Goal: Transaction & Acquisition: Obtain resource

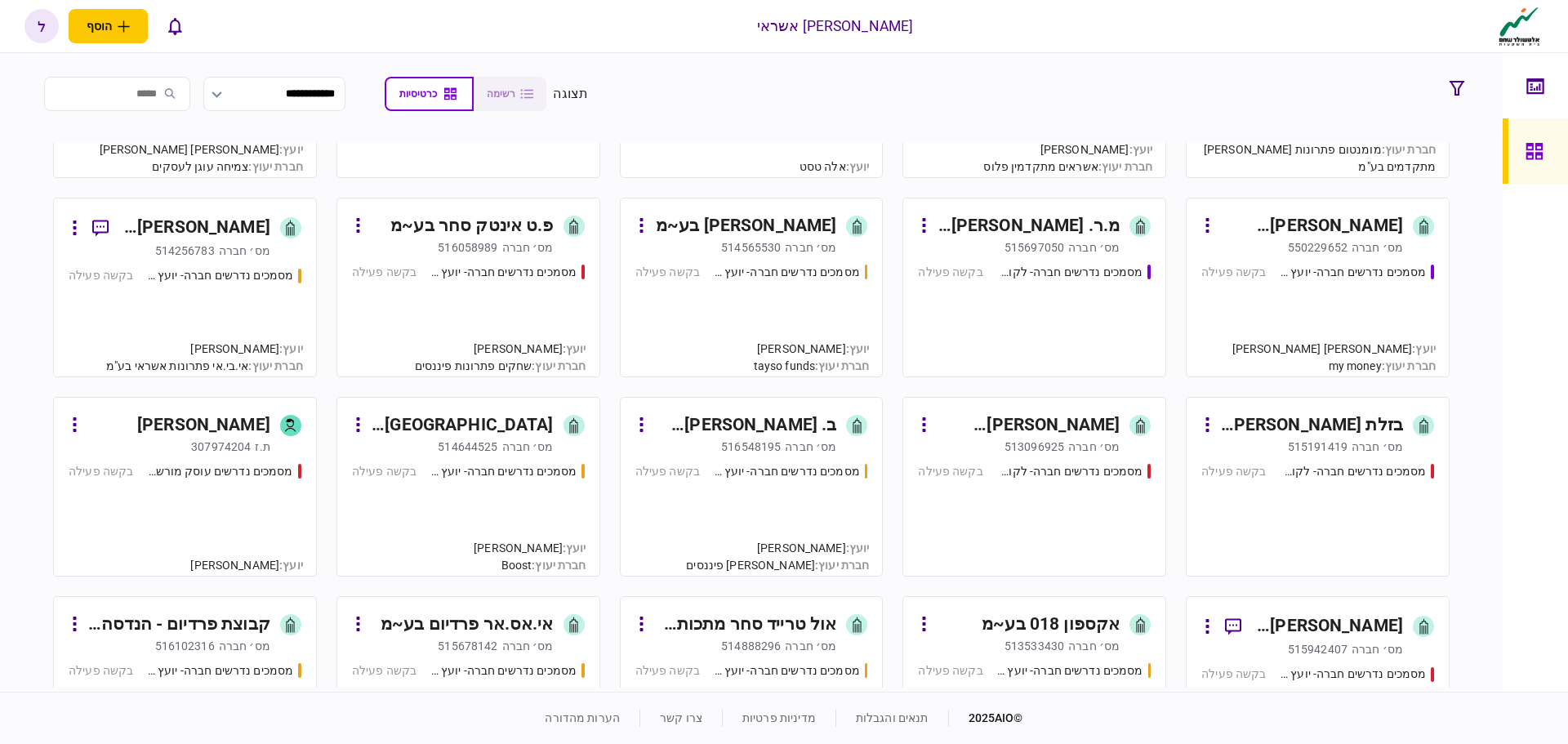
scroll to position [1553, 0]
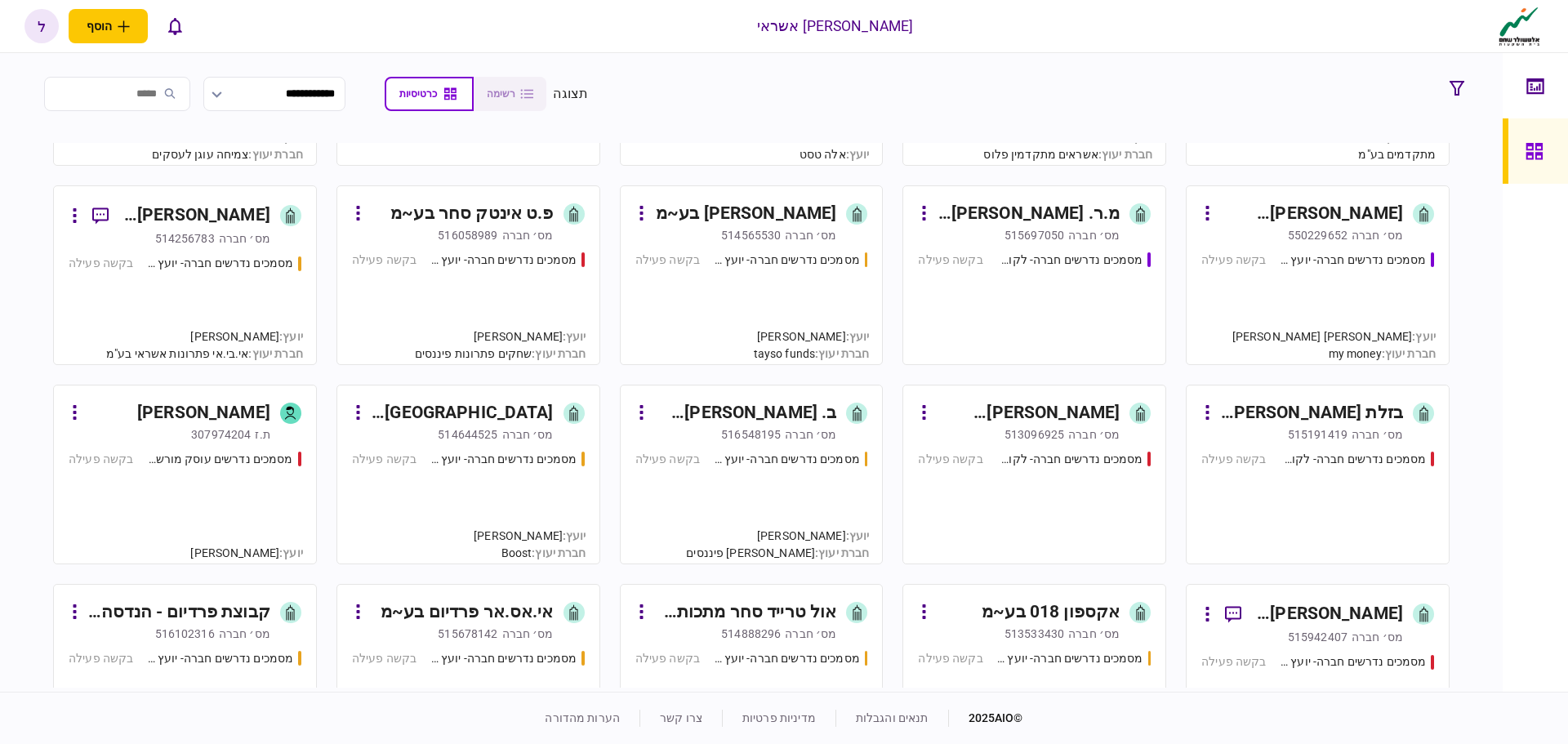
click at [508, 442] on div "מס׳ חברה" at bounding box center [528, 435] width 51 height 16
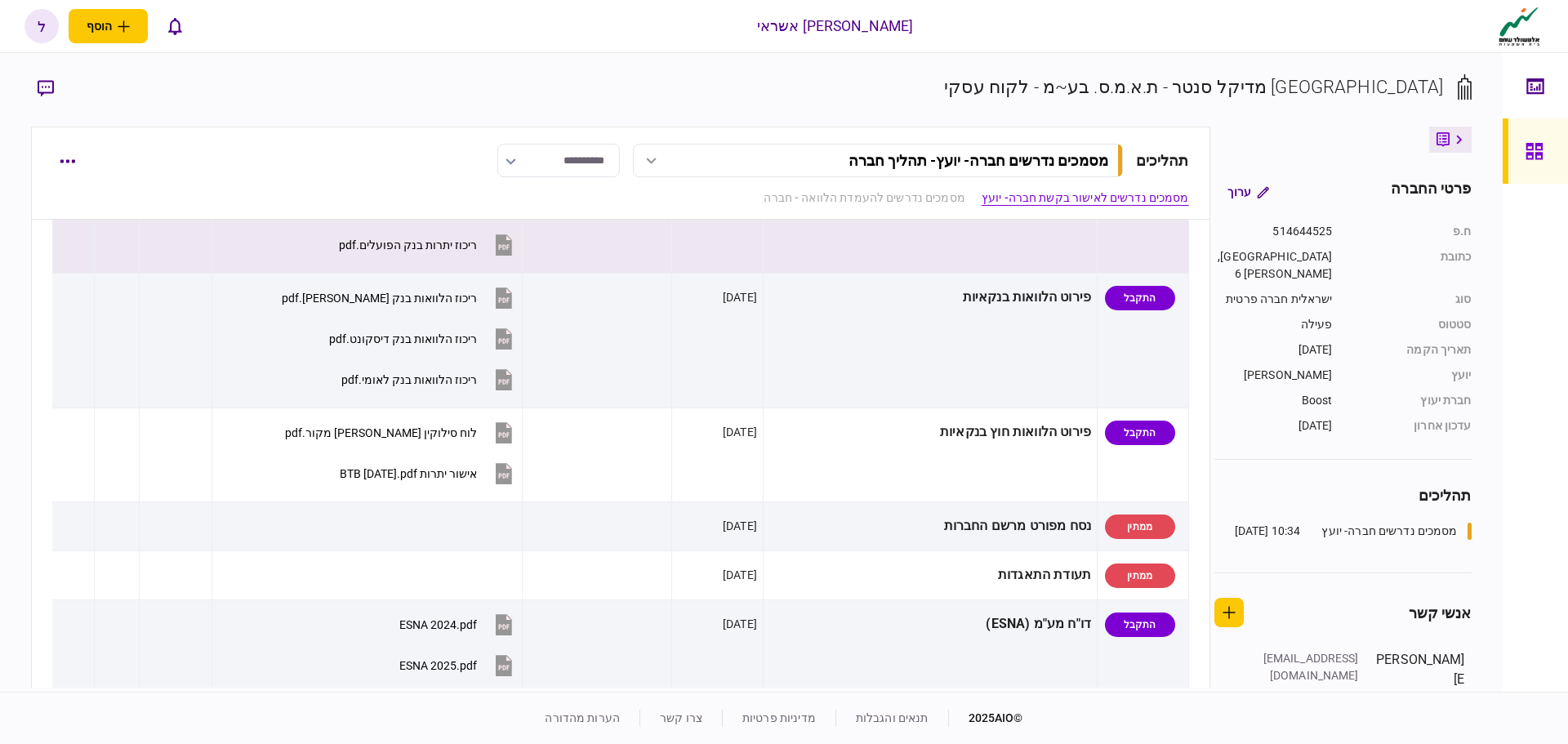
scroll to position [491, 0]
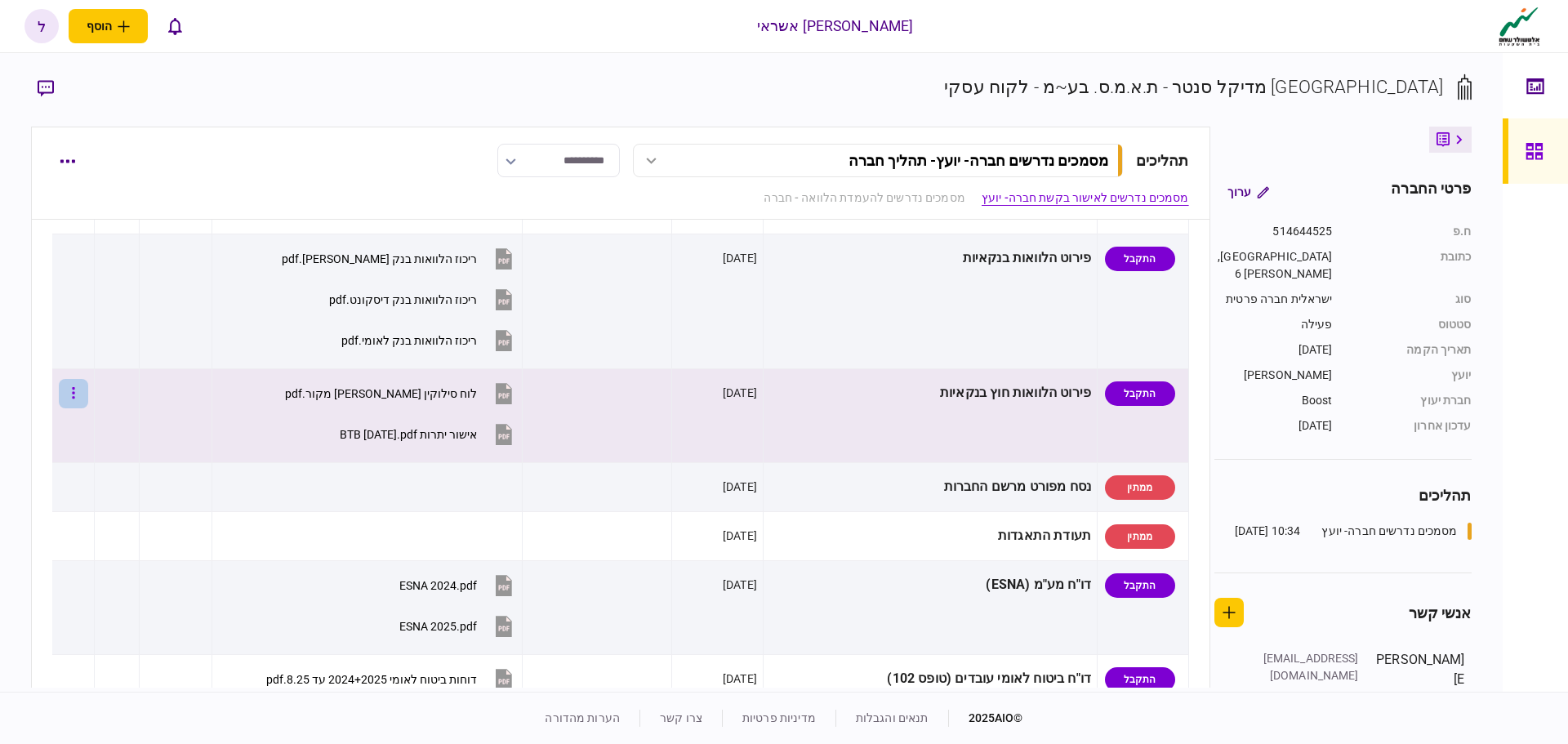
click at [74, 394] on icon "button" at bounding box center [73, 393] width 2 height 11
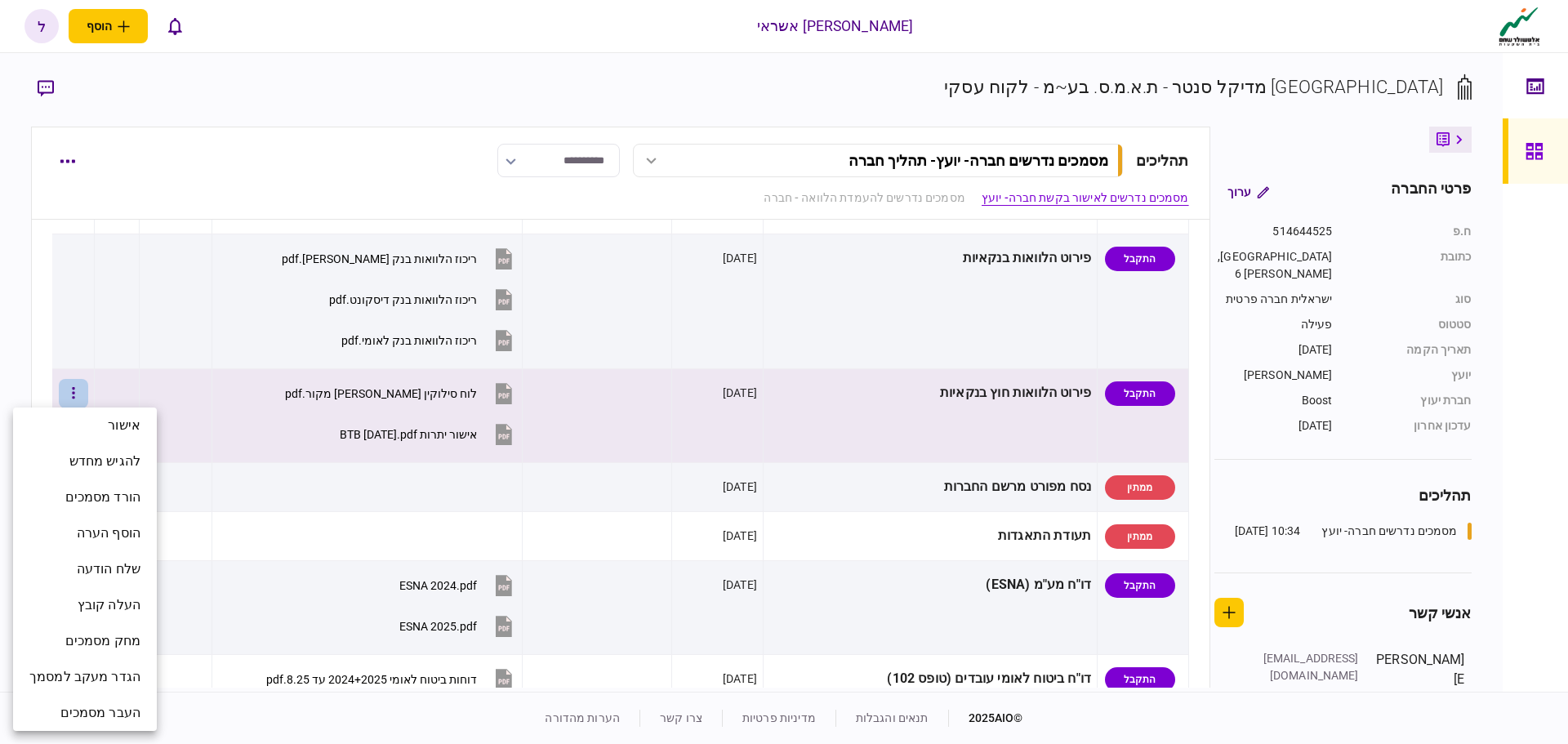
click at [427, 23] on div at bounding box center [784, 372] width 1568 height 744
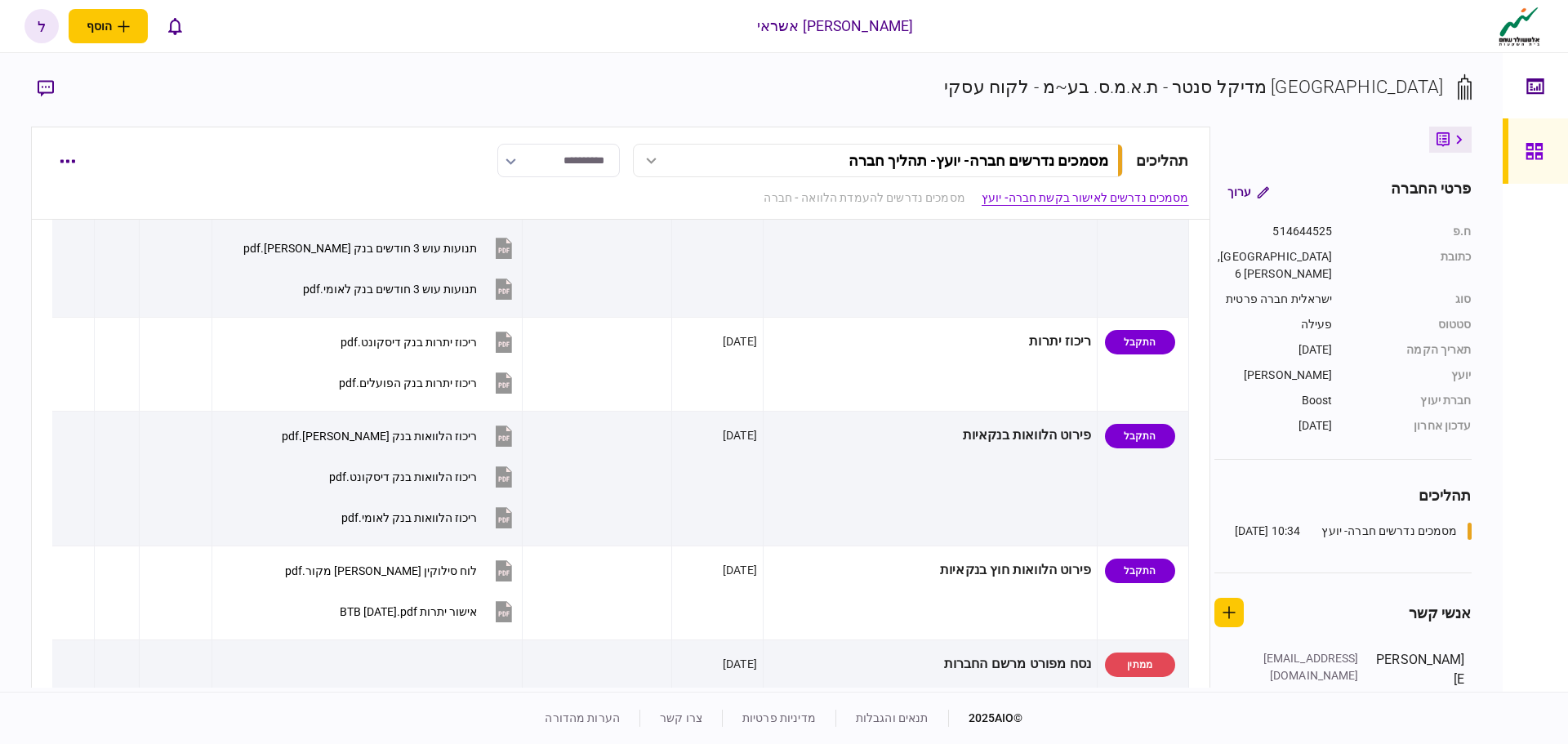
scroll to position [0, 0]
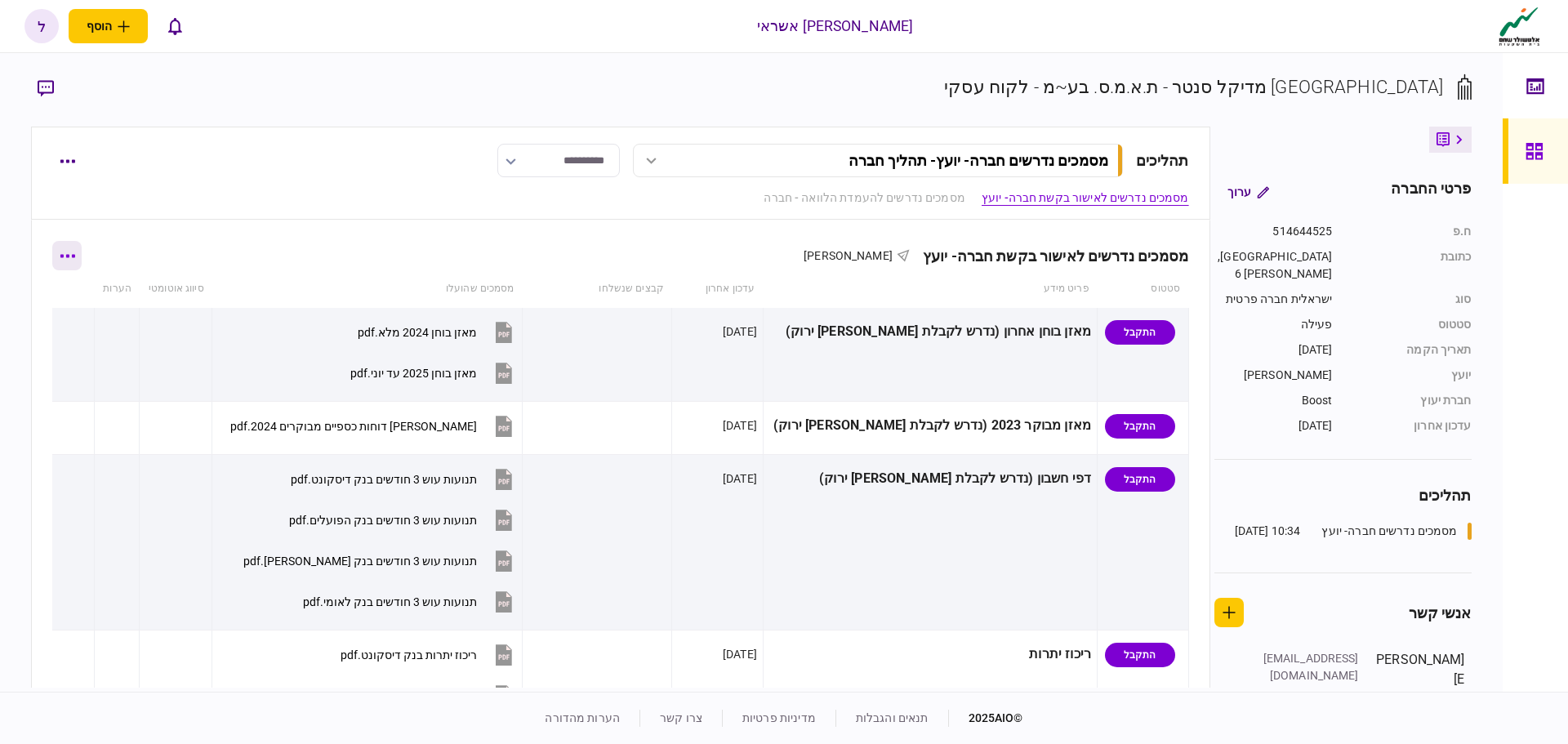
click at [74, 256] on icon "button" at bounding box center [67, 256] width 16 height 4
click at [109, 363] on span "הורד מסמכים" at bounding box center [91, 361] width 75 height 20
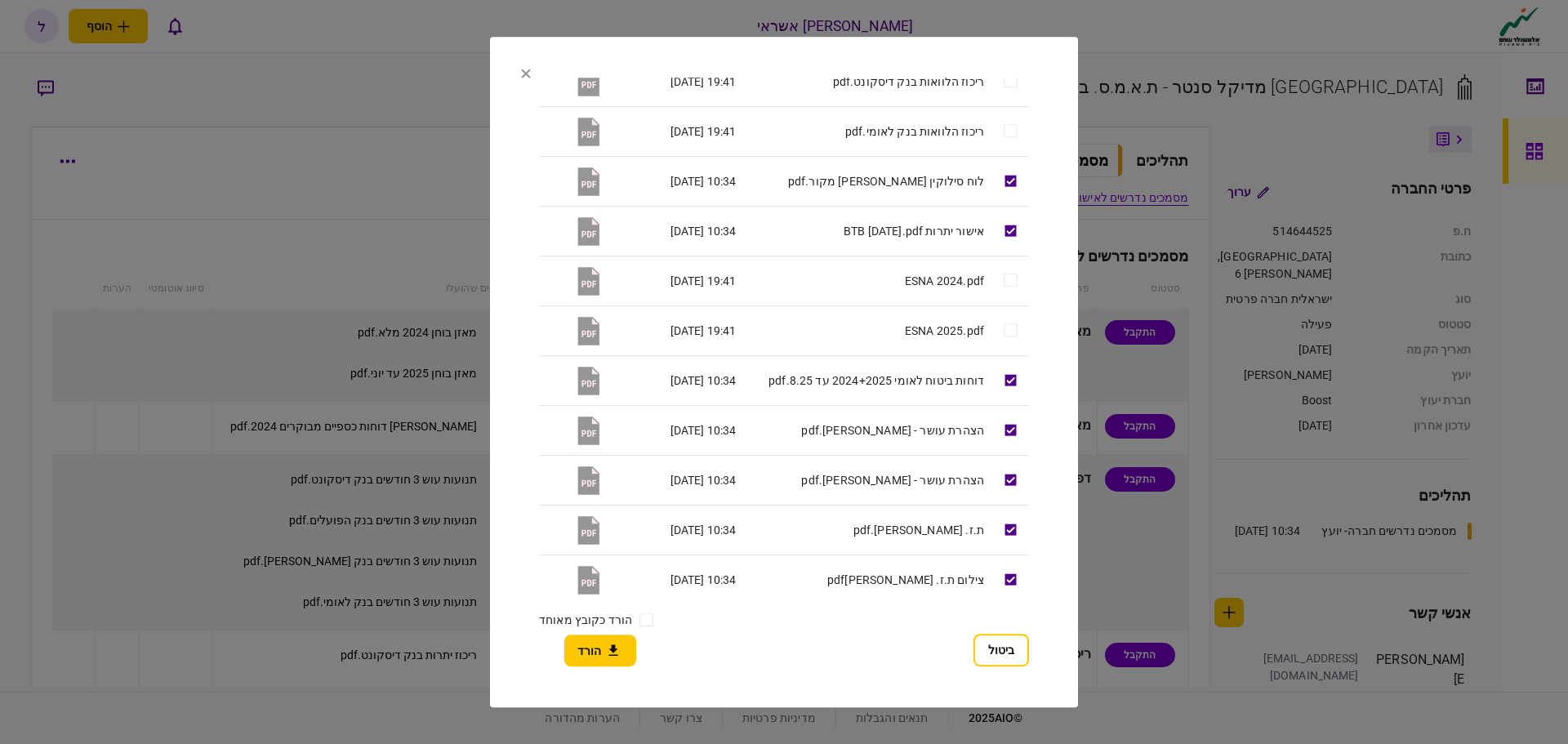
scroll to position [673, 0]
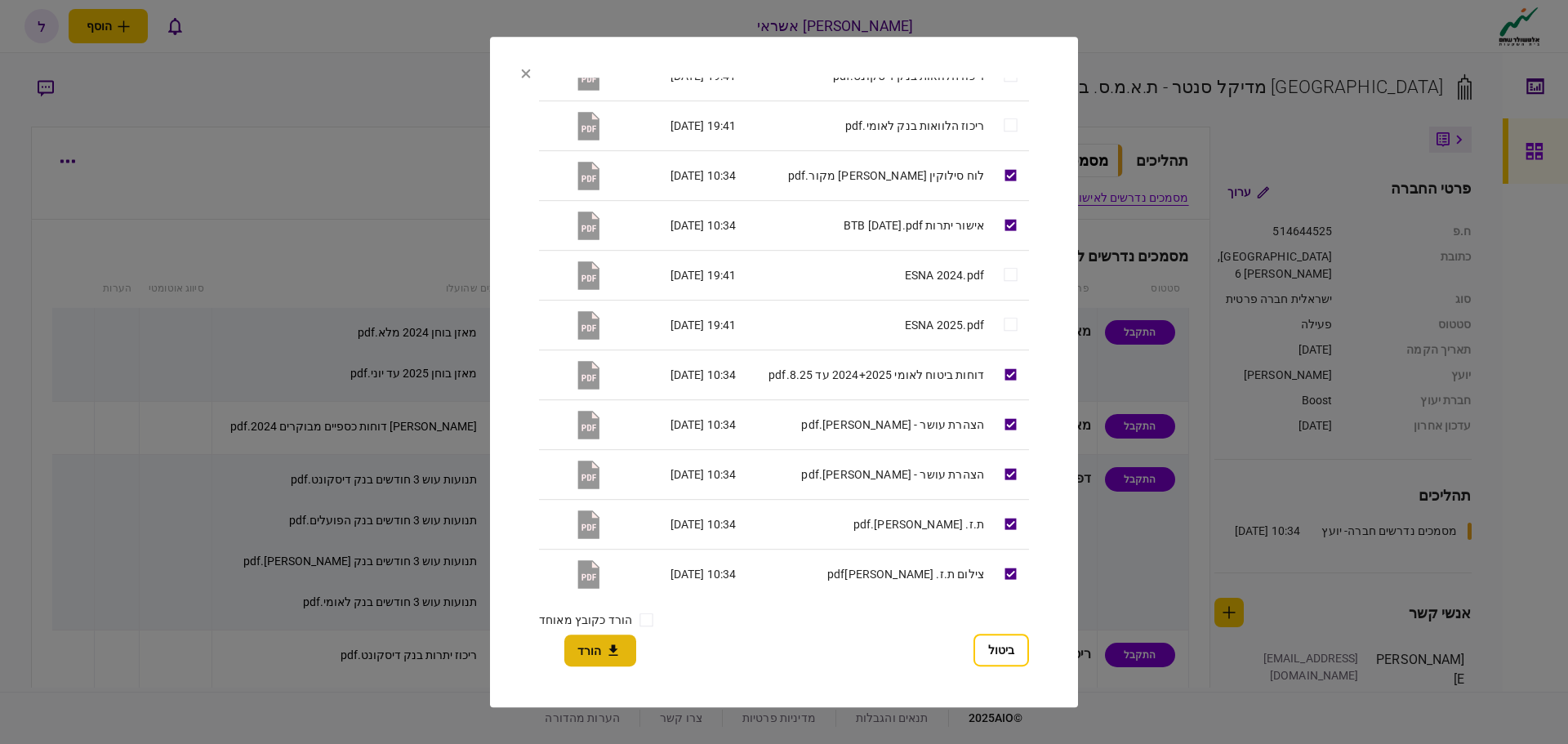
click at [596, 651] on button "הורד" at bounding box center [601, 651] width 72 height 32
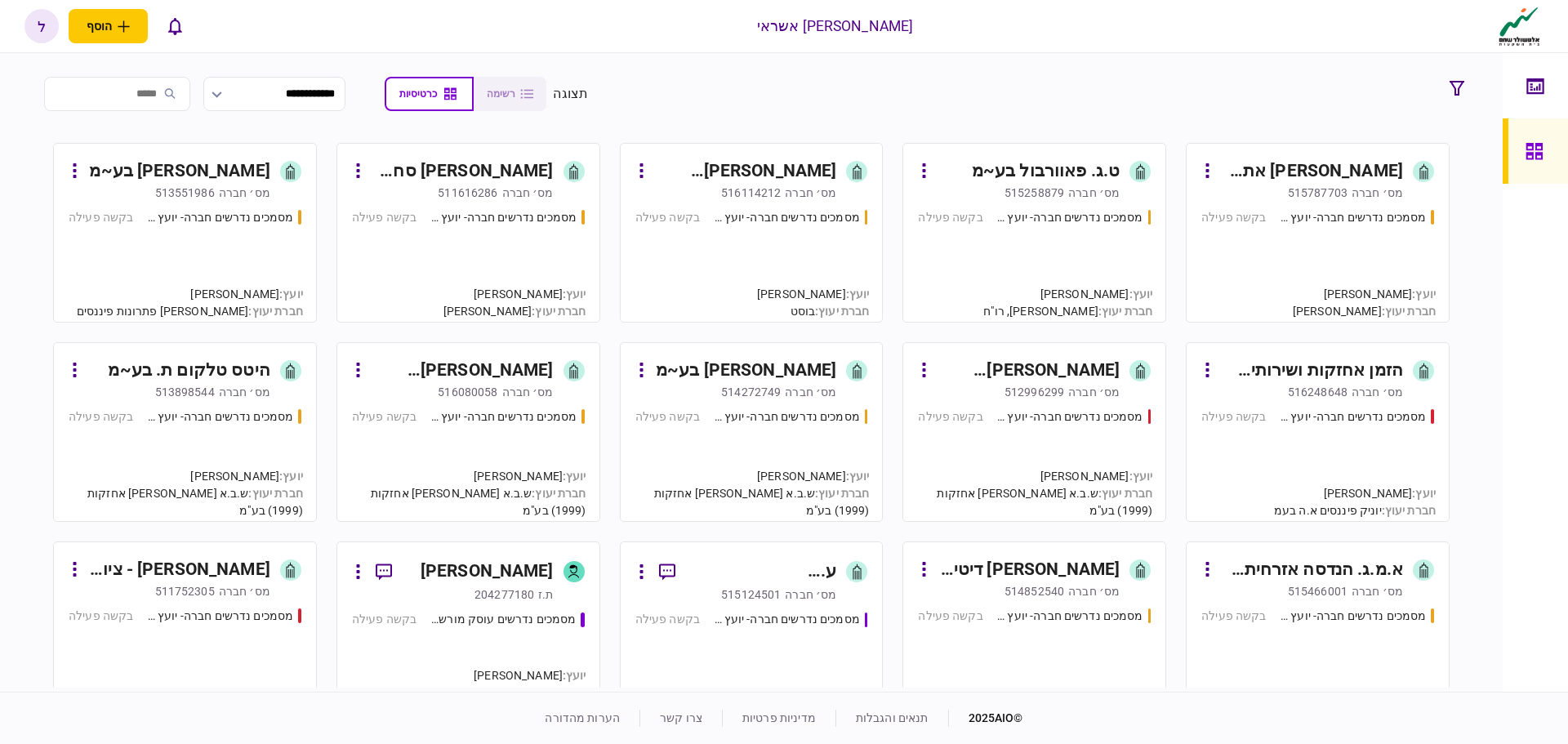
click at [805, 226] on div "מסמכים נדרשים חברה- יועץ - תהליך חברה בקשה פעילה" at bounding box center [752, 258] width 233 height 99
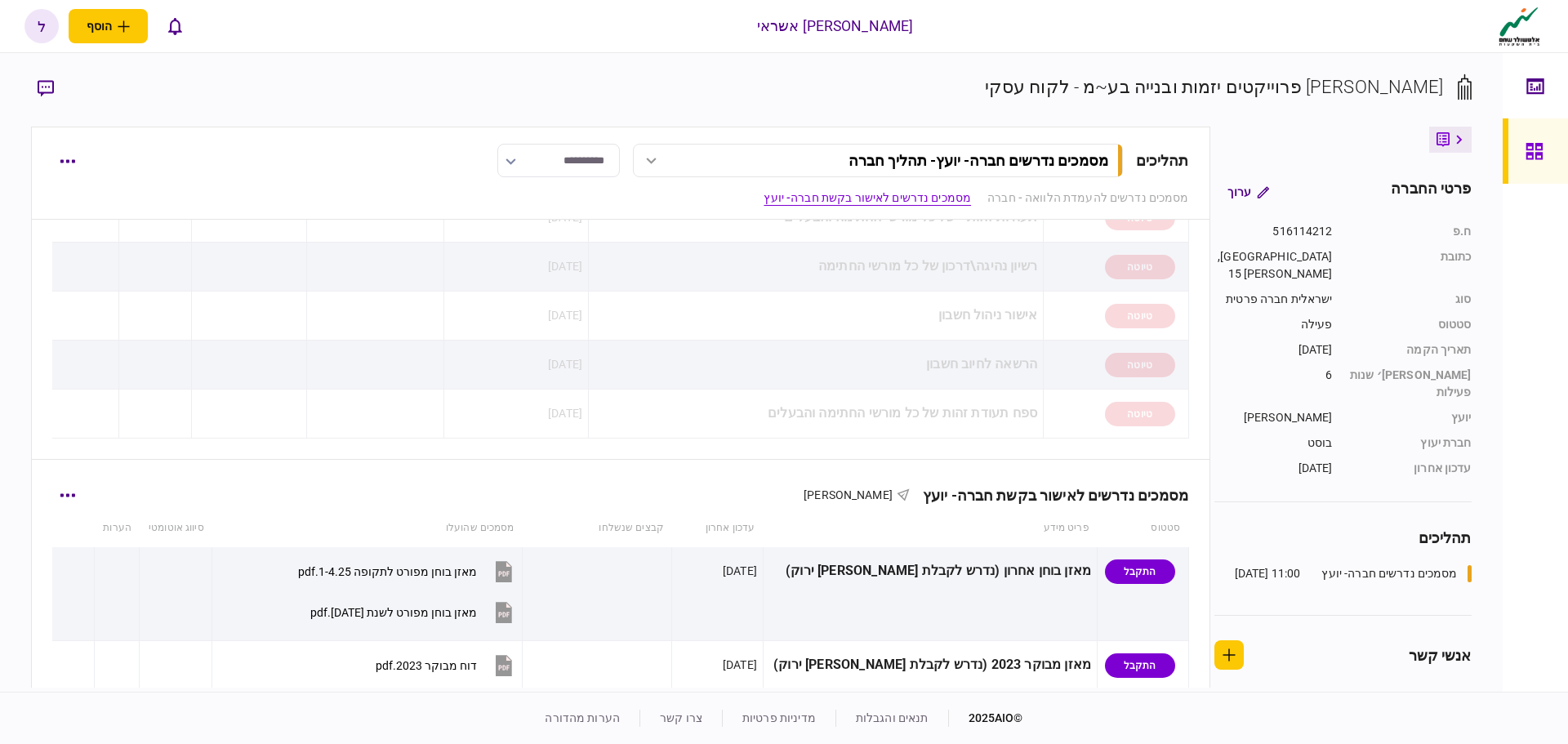
scroll to position [82, 0]
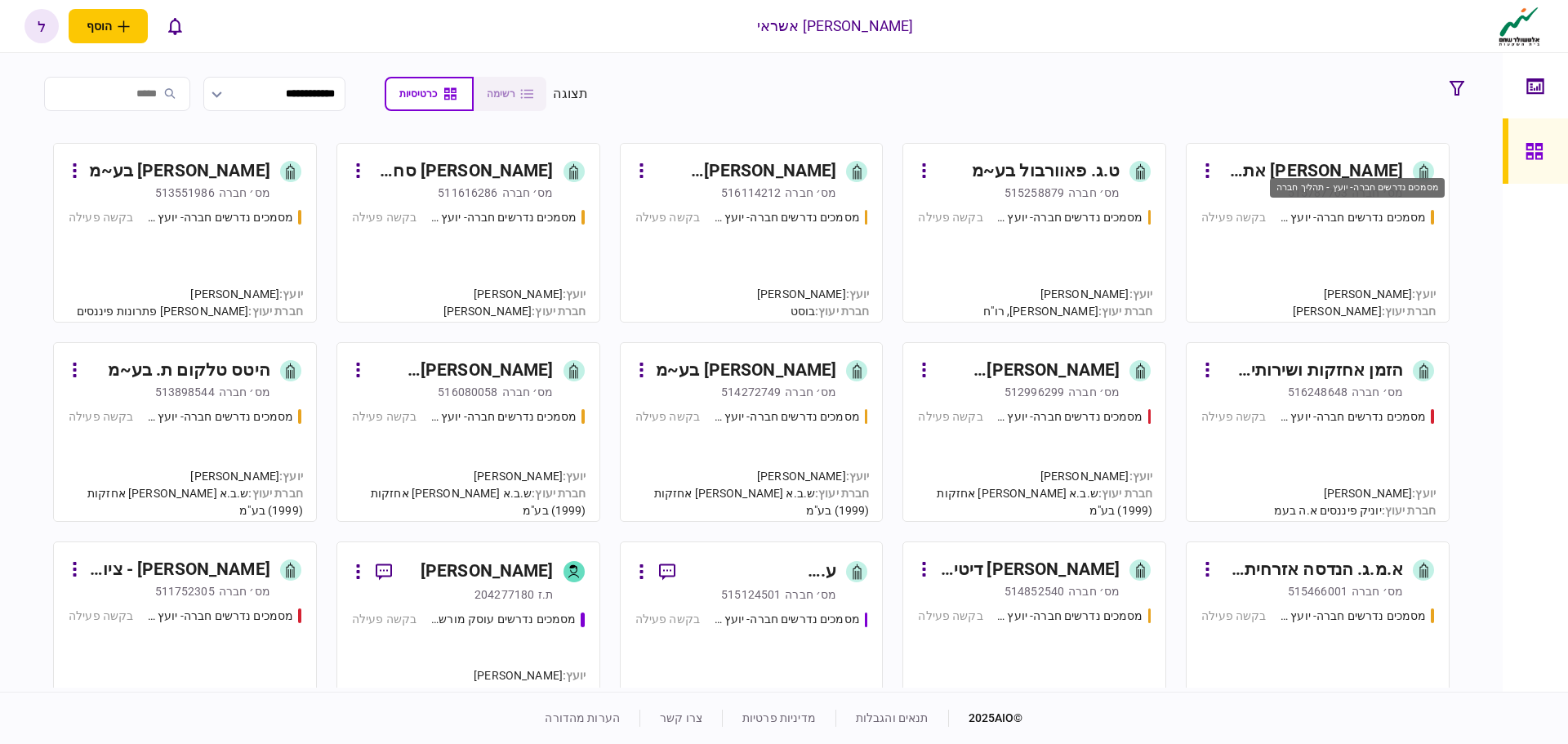
click at [1334, 214] on div "מסמכים נדרשים חברה- יועץ - תהליך חברה" at bounding box center [1353, 217] width 147 height 17
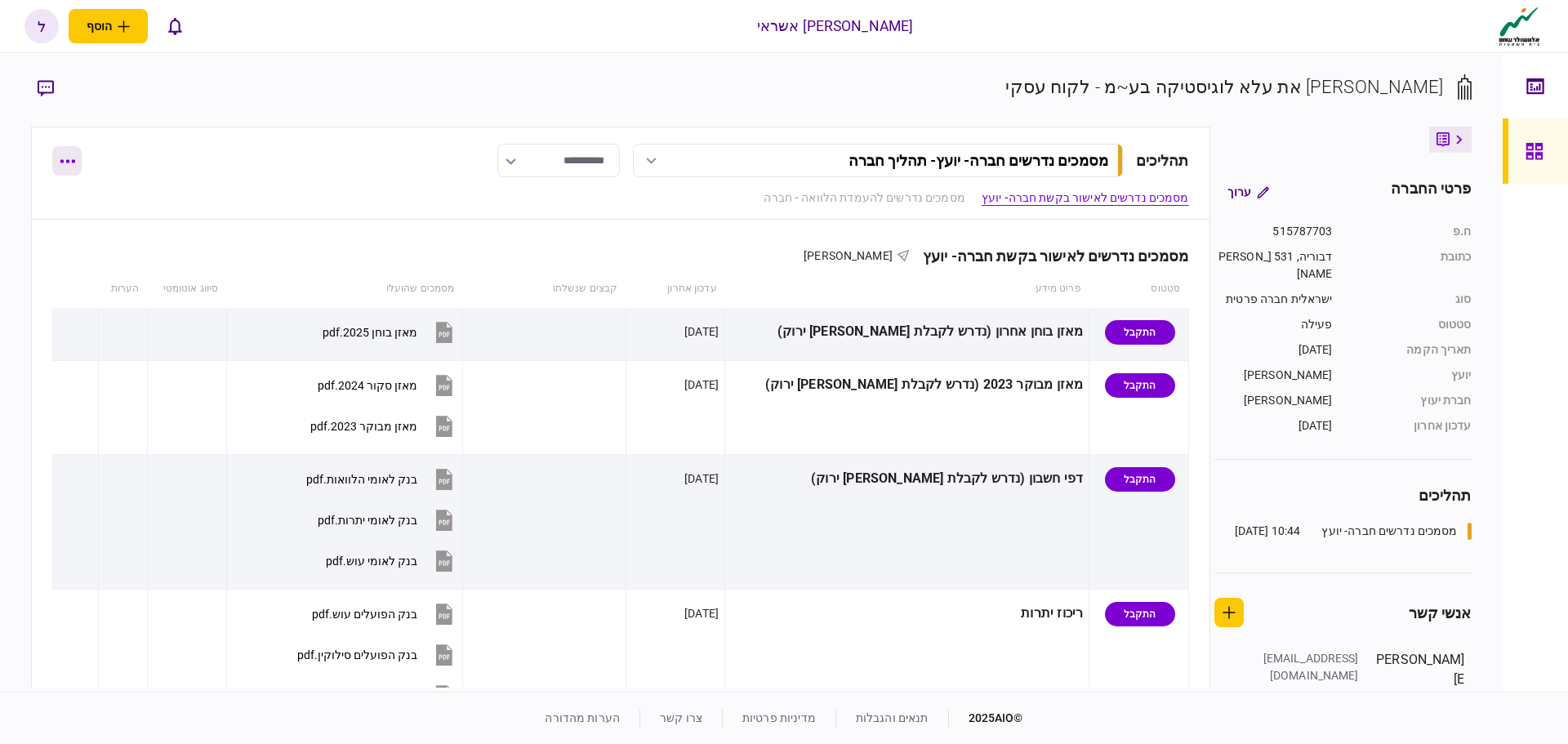
click at [61, 168] on button "button" at bounding box center [67, 161] width 29 height 29
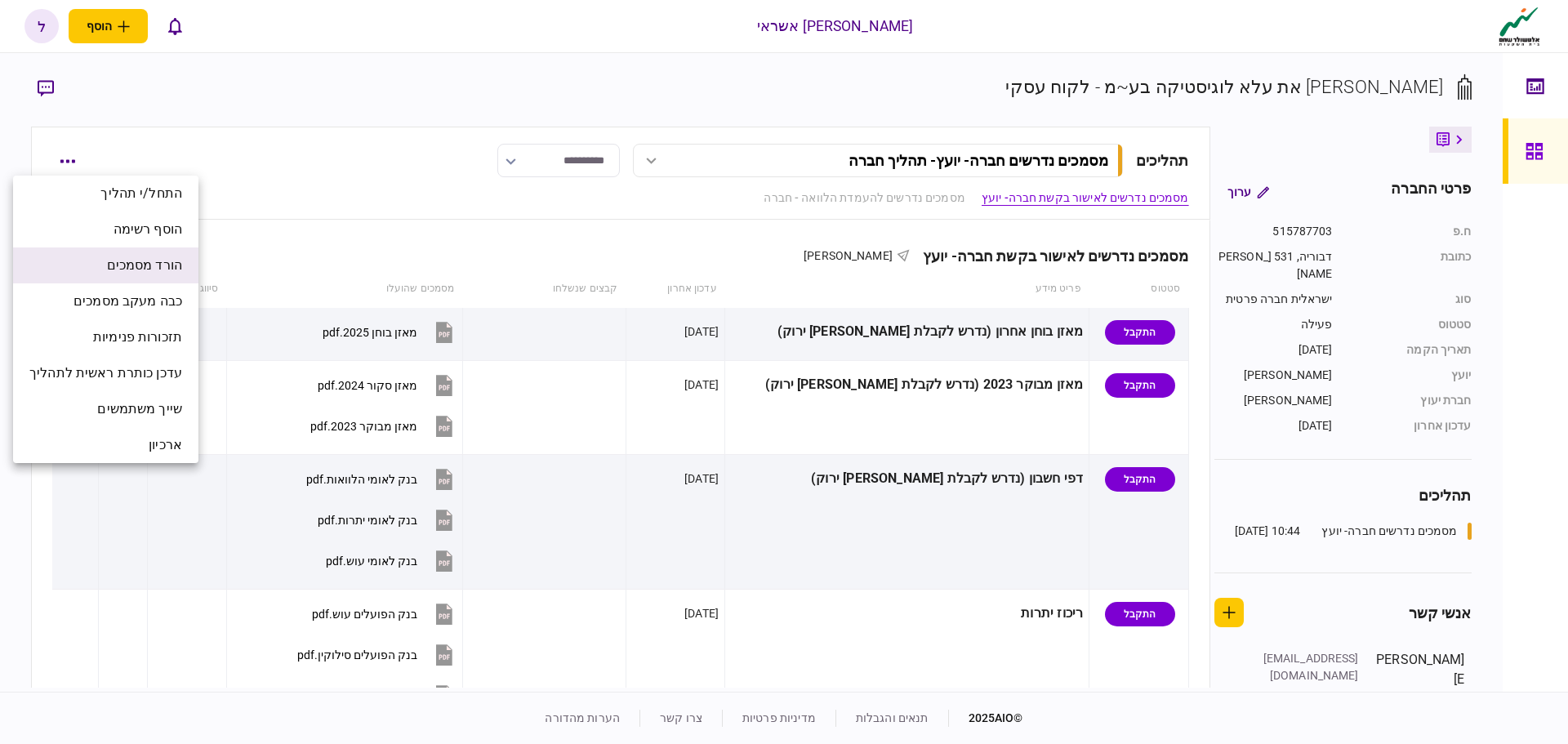
click at [150, 268] on span "הורד מסמכים" at bounding box center [145, 266] width 75 height 20
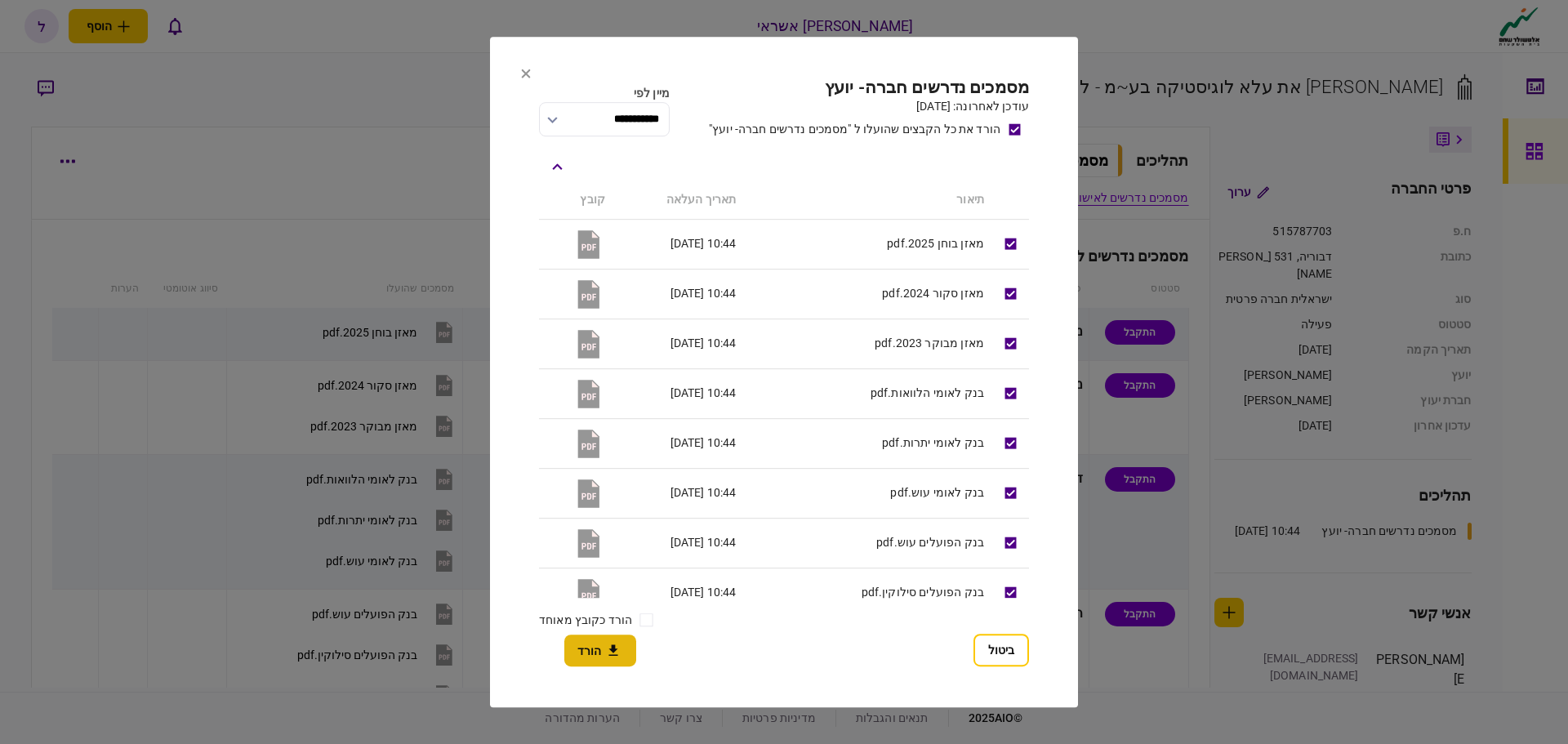
click at [610, 654] on icon "button" at bounding box center [614, 651] width 20 height 16
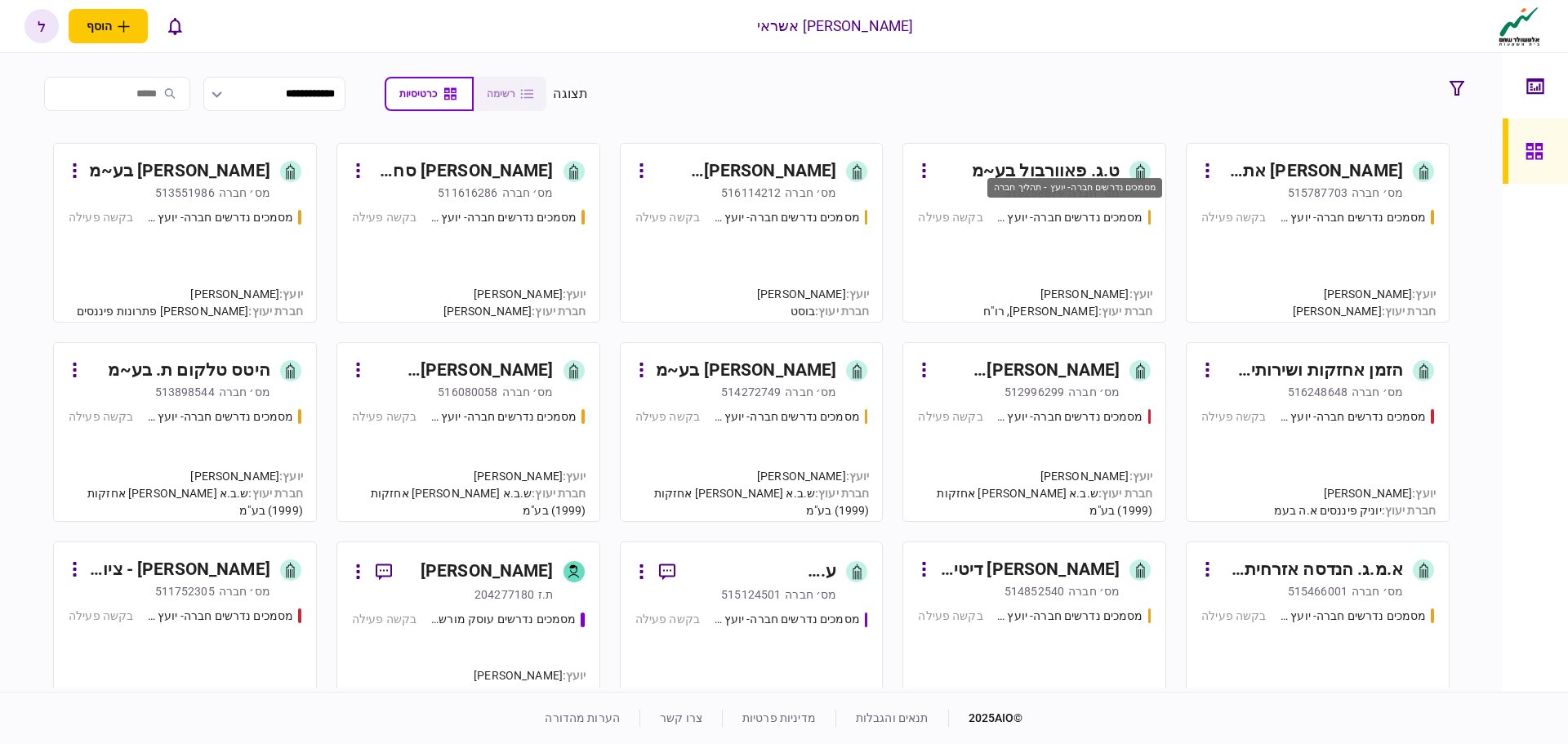
click at [1051, 211] on div "מסמכים נדרשים חברה- יועץ - תהליך חברה" at bounding box center [1070, 217] width 147 height 17
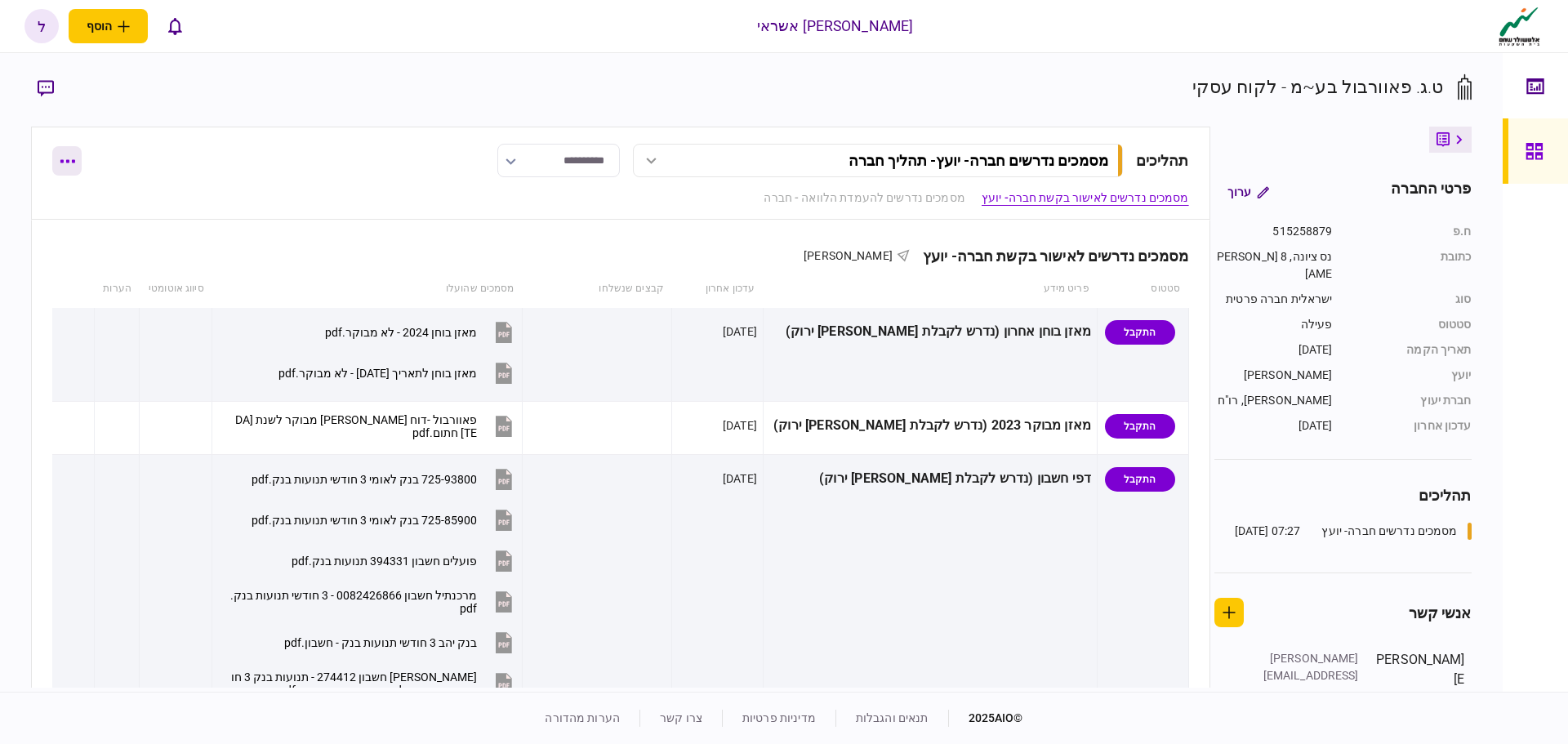
click at [67, 162] on icon "button" at bounding box center [68, 162] width 15 height 3
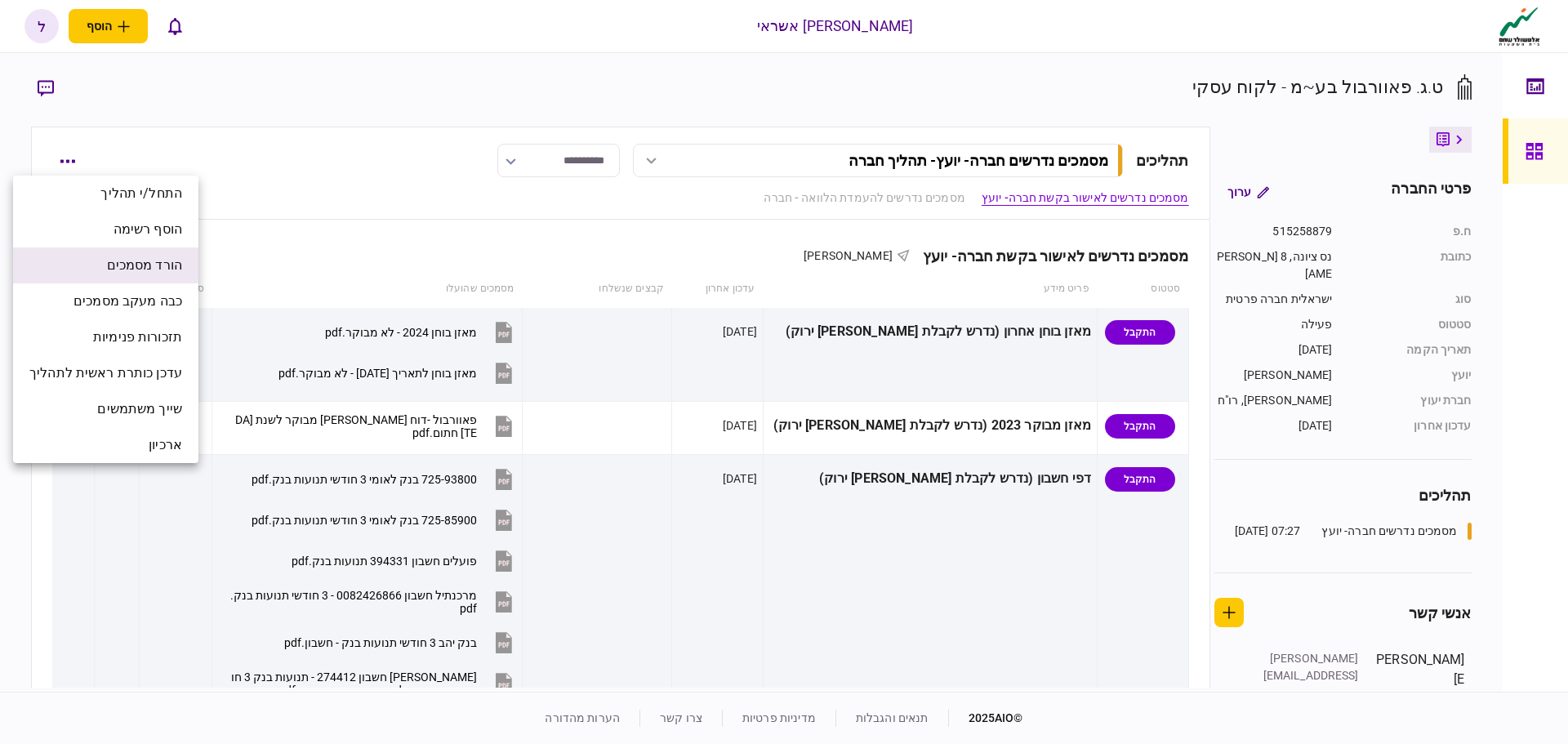
click at [144, 269] on span "הורד מסמכים" at bounding box center [145, 266] width 75 height 20
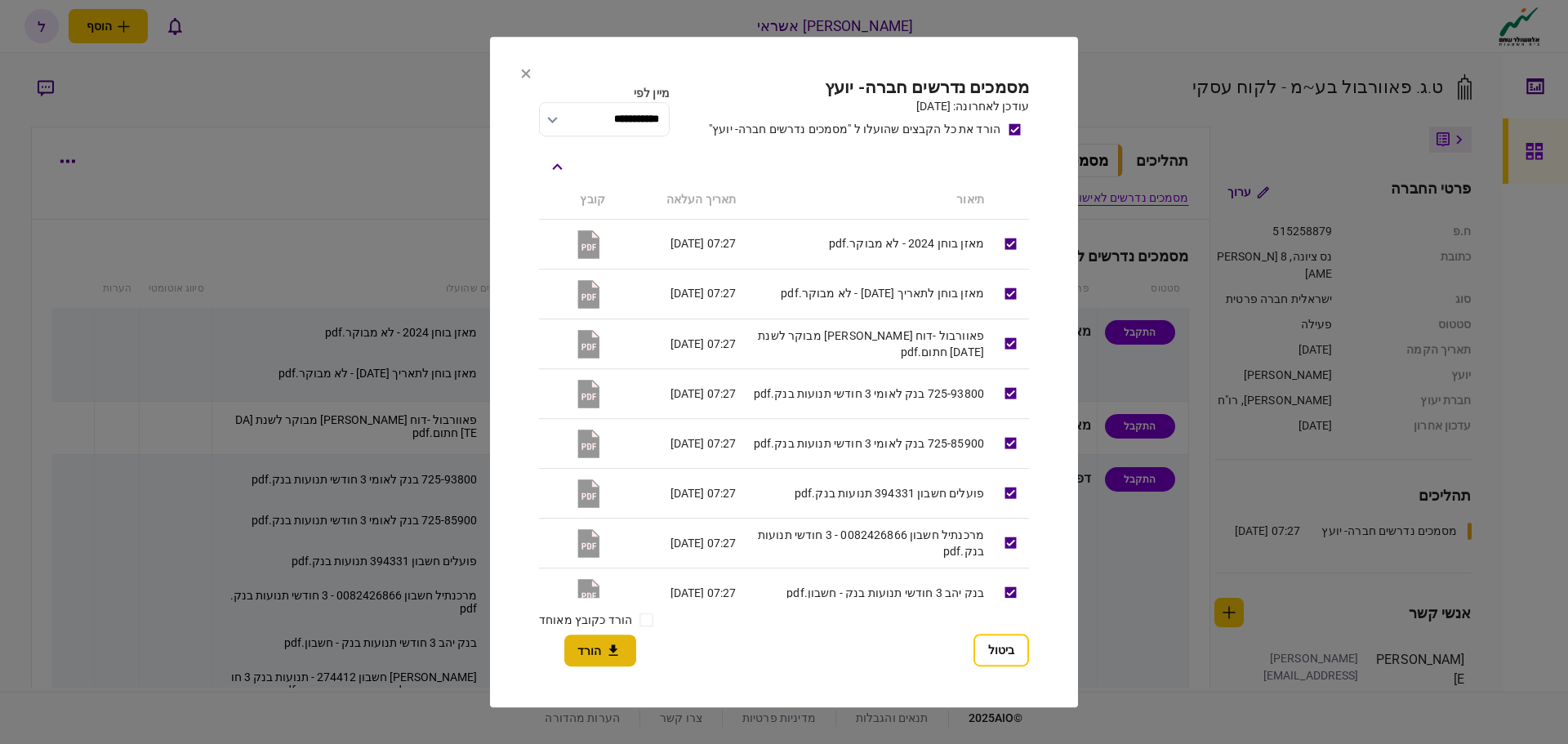
click at [605, 652] on icon "button" at bounding box center [614, 651] width 20 height 16
